Goal: Transaction & Acquisition: Purchase product/service

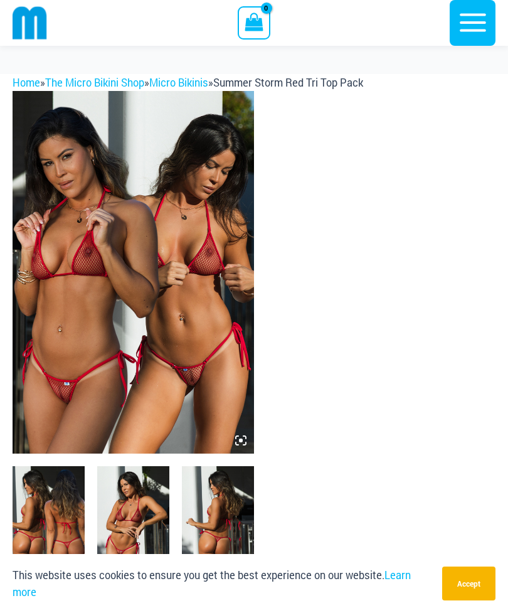
scroll to position [58, 0]
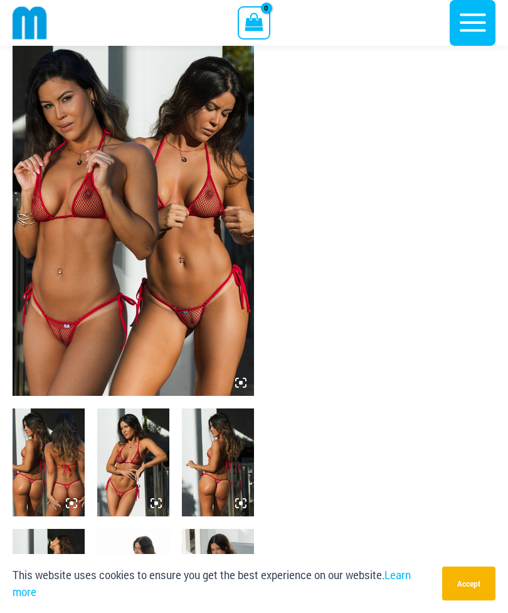
click at [131, 452] on img at bounding box center [133, 462] width 72 height 108
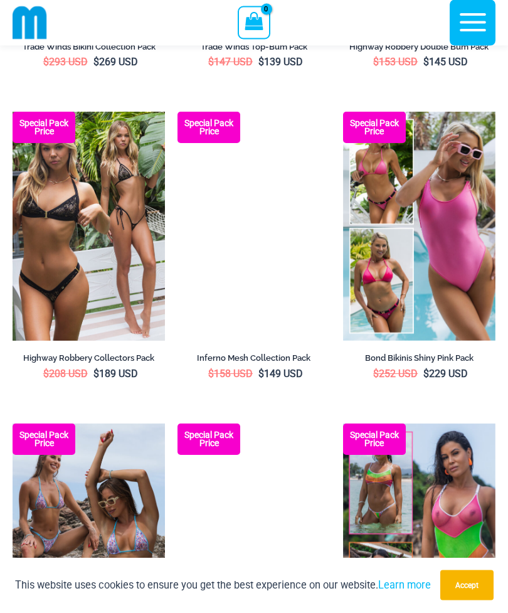
scroll to position [1579, 0]
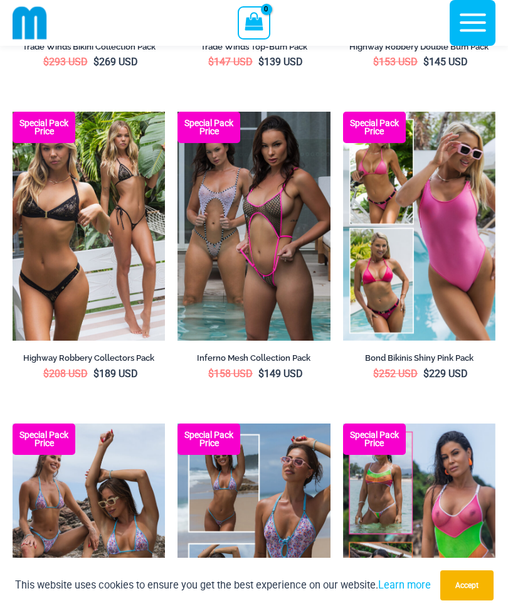
click at [343, 112] on img at bounding box center [343, 112] width 0 height 0
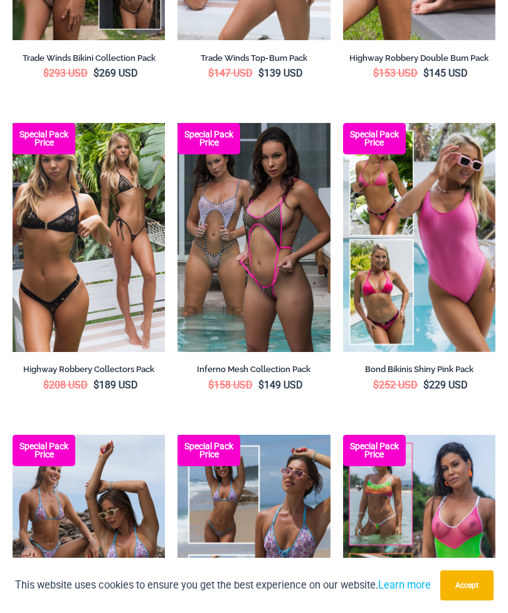
scroll to position [1619, 0]
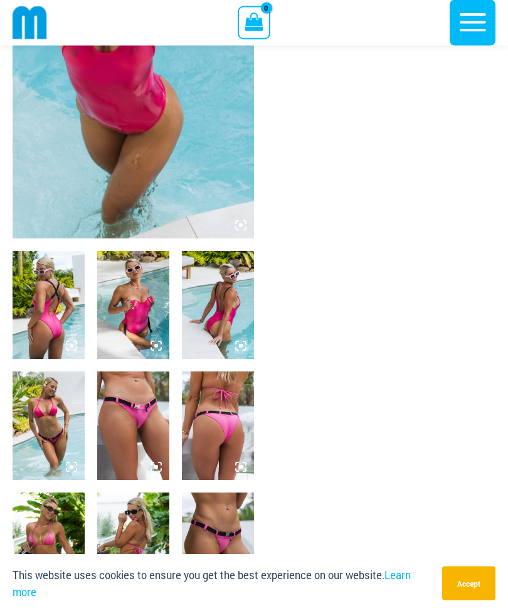
scroll to position [204, 0]
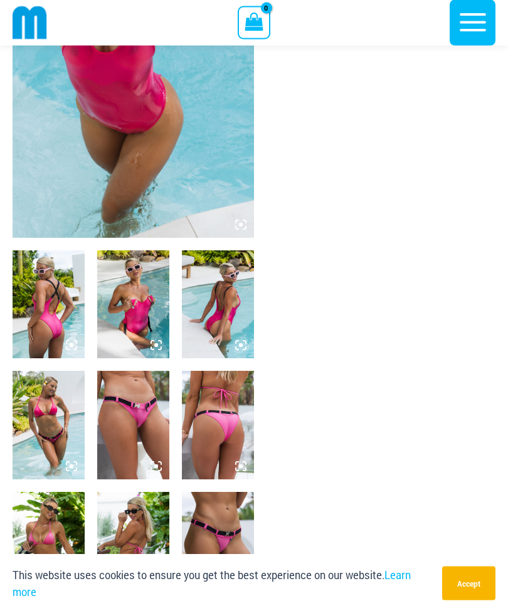
click at [56, 447] on img at bounding box center [49, 425] width 72 height 108
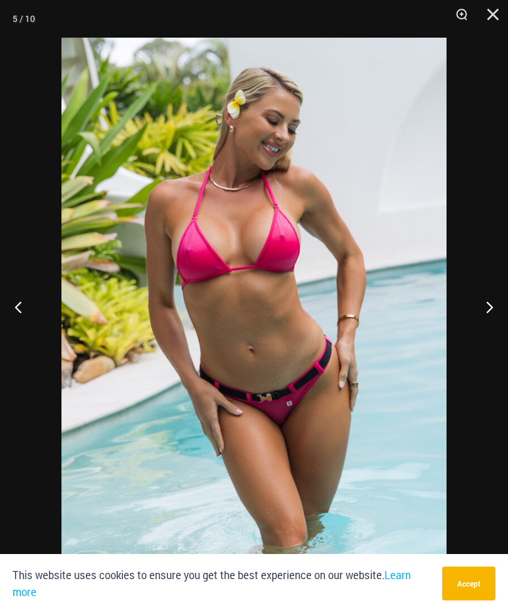
scroll to position [245, 0]
